Goal: Task Accomplishment & Management: Manage account settings

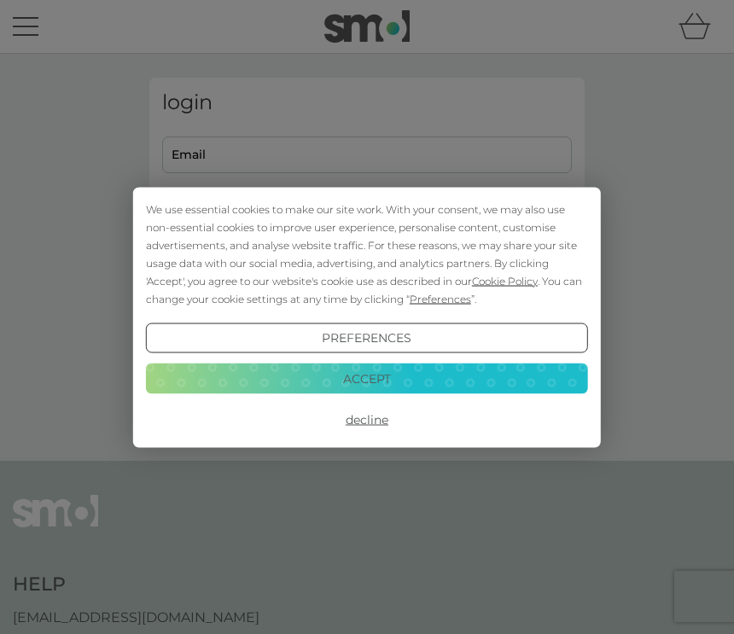
click at [368, 335] on button "Preferences" at bounding box center [367, 338] width 442 height 31
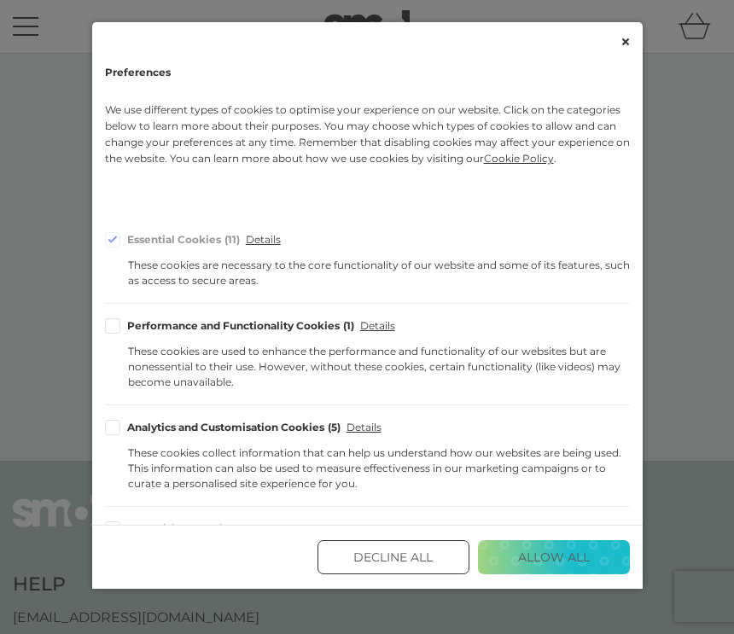
click at [411, 574] on button "Decline All" at bounding box center [393, 557] width 152 height 34
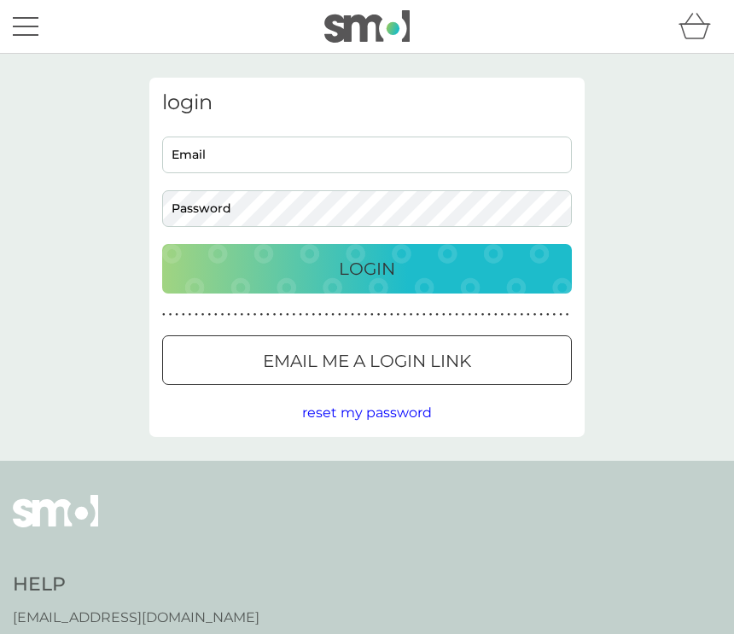
click at [305, 156] on input "Email" at bounding box center [367, 155] width 410 height 37
type input "teresa.cussen@hotmail.com"
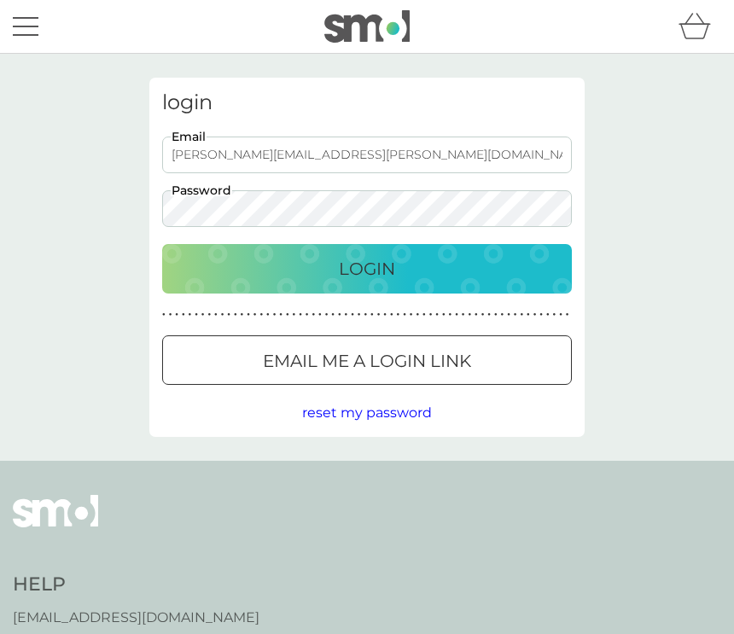
click at [387, 265] on p "Login" at bounding box center [367, 268] width 56 height 27
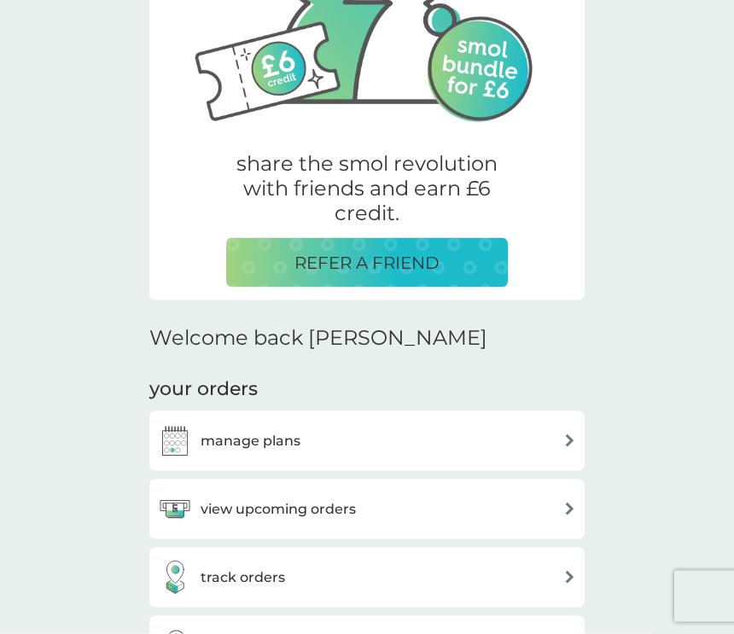
scroll to position [224, 0]
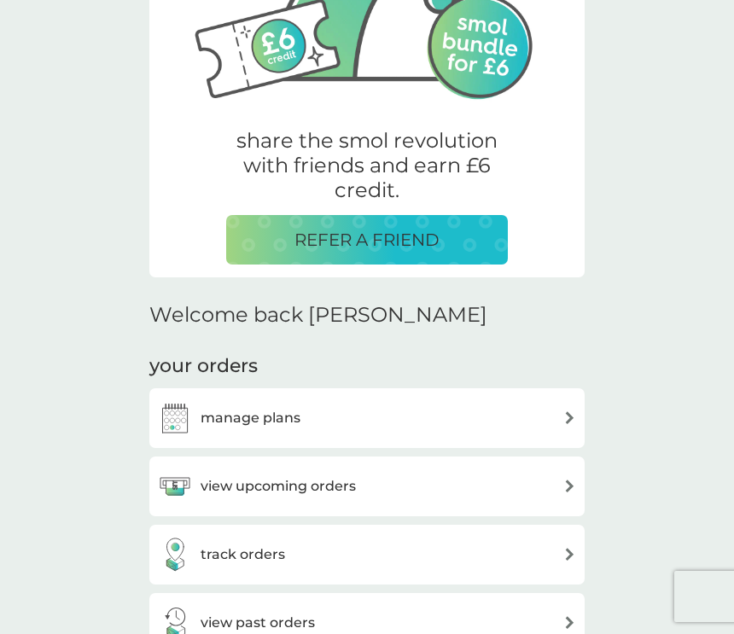
click at [547, 494] on div "view upcoming orders" at bounding box center [367, 486] width 418 height 34
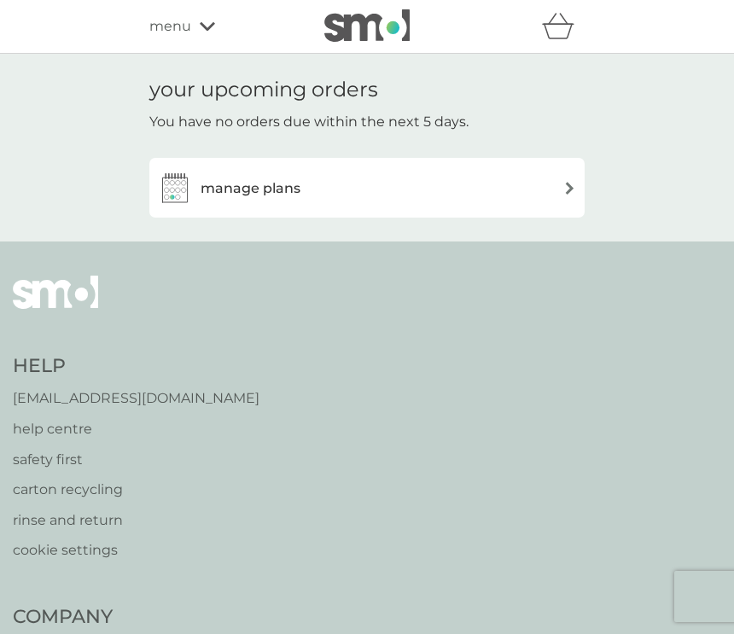
click at [558, 173] on div "manage plans" at bounding box center [367, 188] width 418 height 34
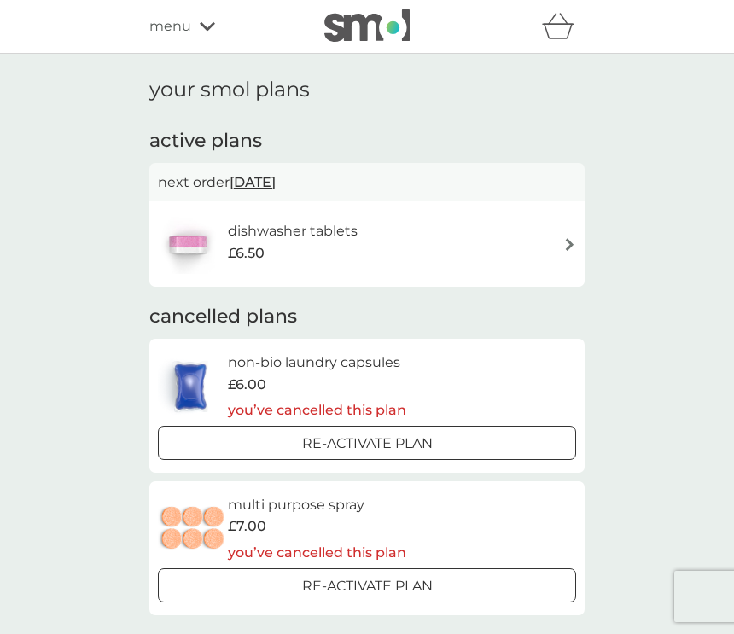
click at [561, 226] on div "dishwasher tablets £6.50" at bounding box center [367, 244] width 418 height 60
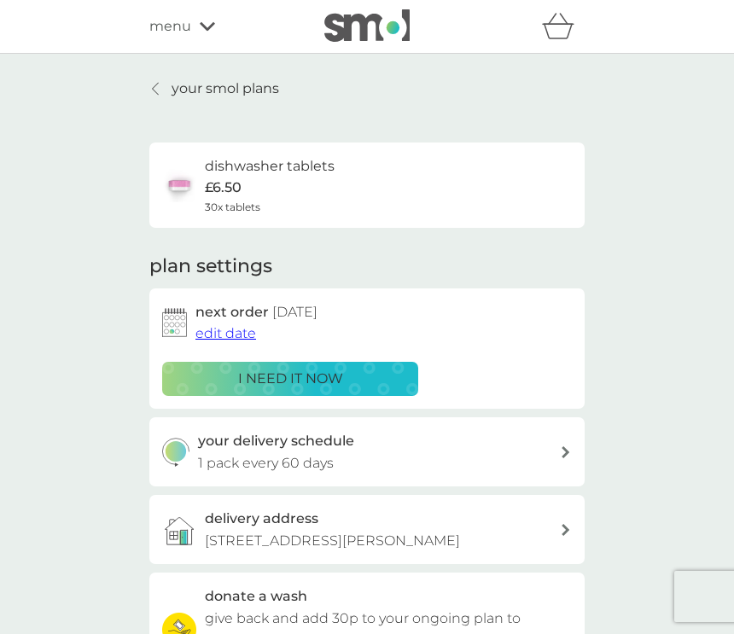
click at [554, 439] on div "your delivery schedule 1 pack every 60 days" at bounding box center [379, 452] width 363 height 44
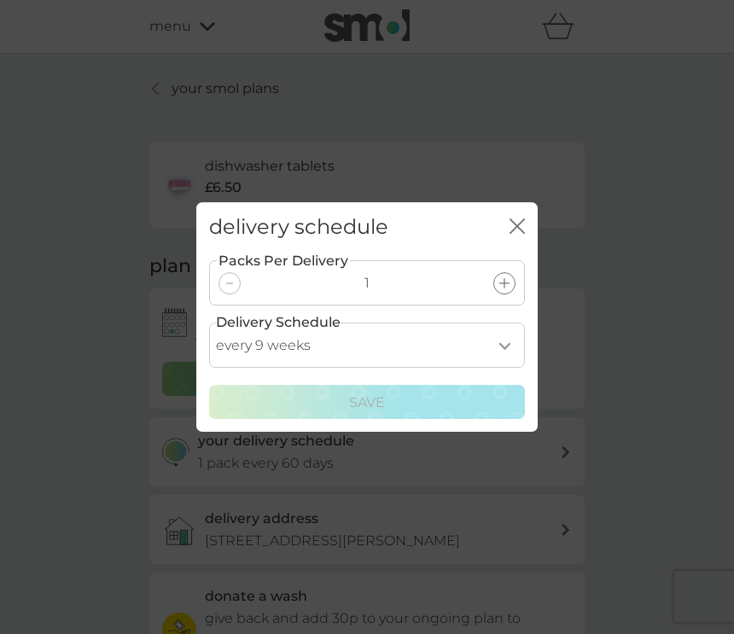
click at [501, 349] on select "every 1 week every 2 weeks every 3 weeks every 4 weeks every 5 weeks every 6 we…" at bounding box center [367, 345] width 316 height 45
select select "42"
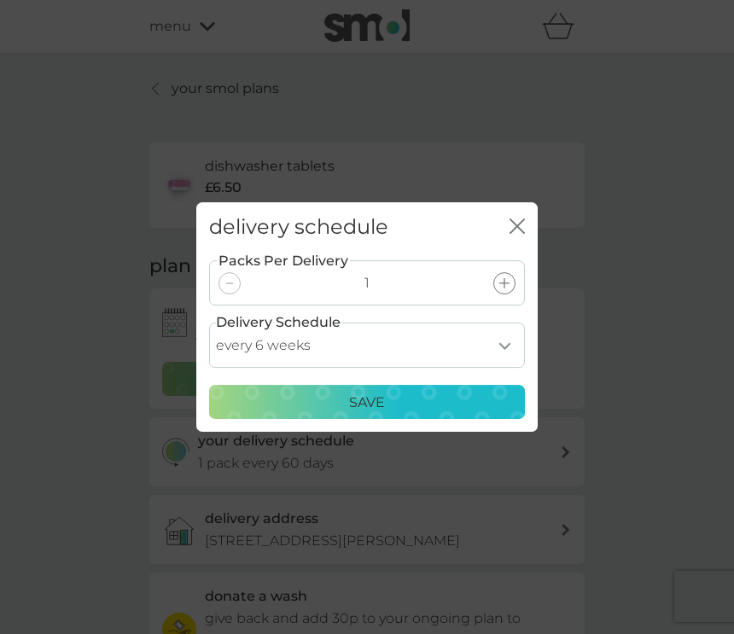
click at [355, 414] on p "Save" at bounding box center [367, 403] width 36 height 22
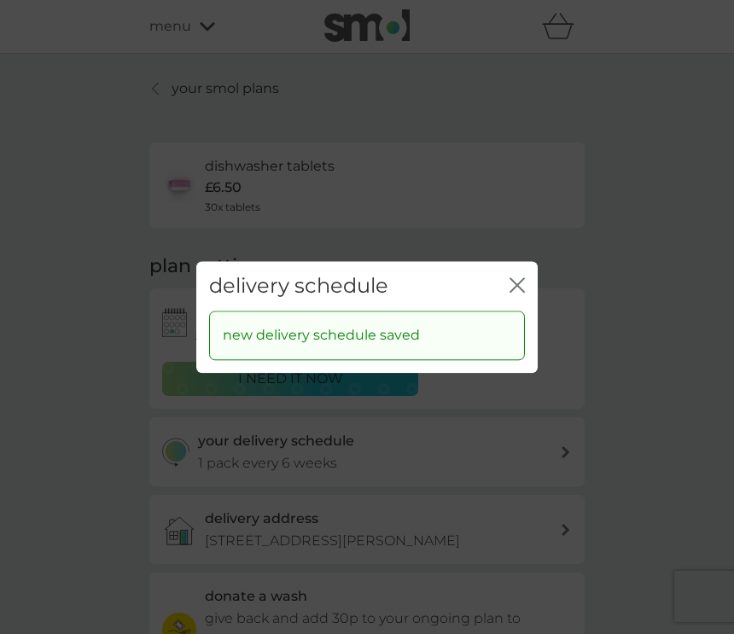
click at [515, 292] on icon "close" at bounding box center [513, 285] width 7 height 14
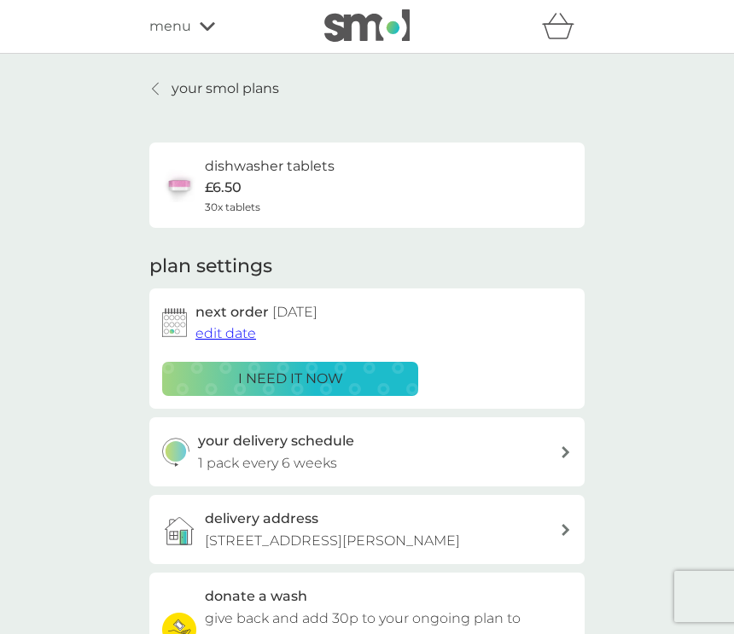
click at [290, 370] on p "i need it now" at bounding box center [290, 379] width 105 height 22
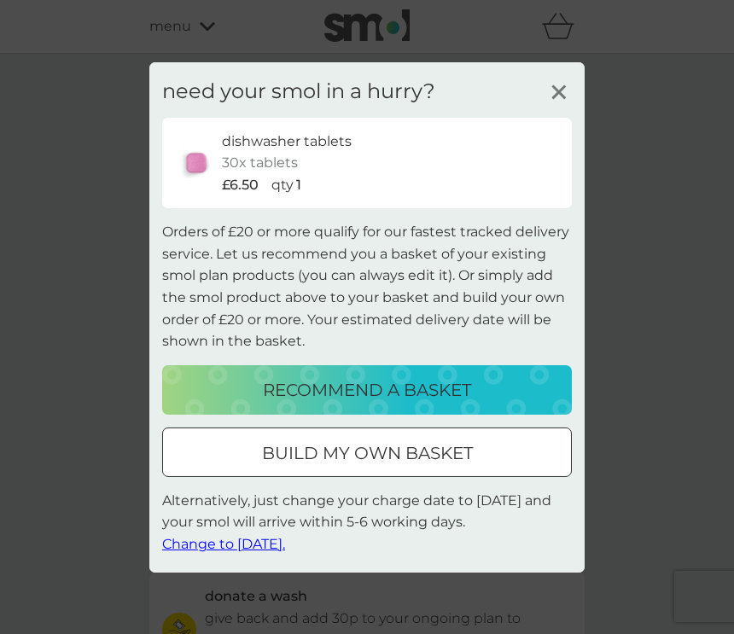
click at [235, 552] on span "Change to tomorrow." at bounding box center [223, 544] width 123 height 16
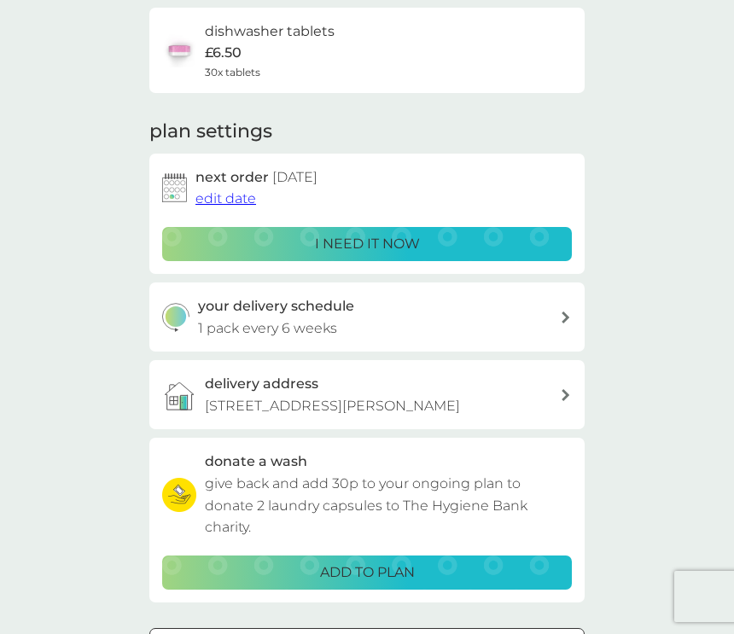
scroll to position [30, 0]
